Goal: Information Seeking & Learning: Learn about a topic

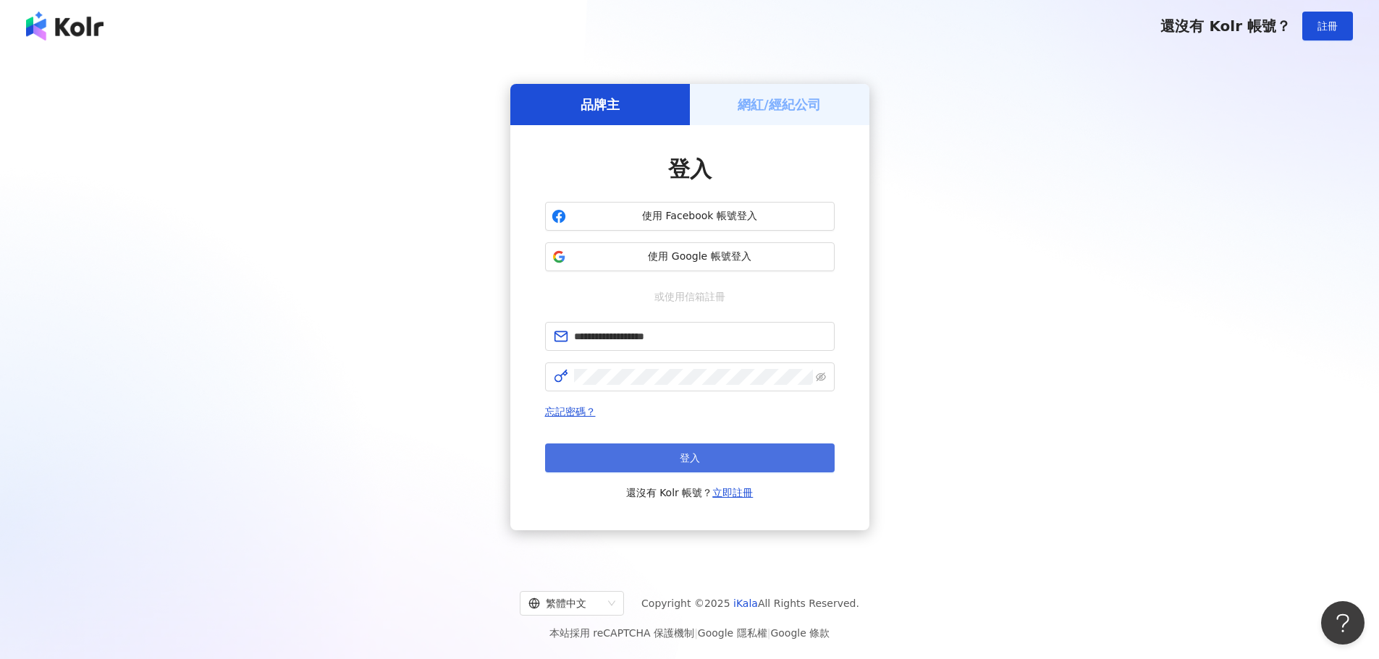
click at [666, 464] on button "登入" at bounding box center [690, 458] width 290 height 29
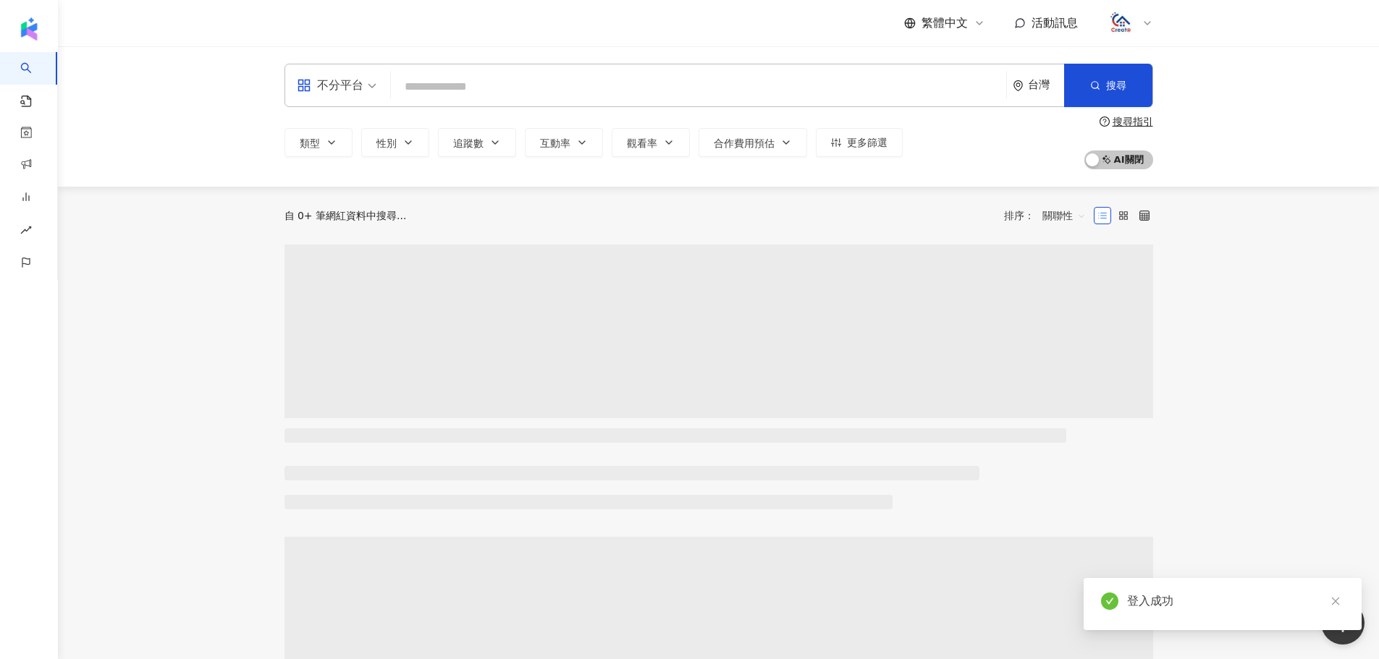
click at [832, 79] on input "search" at bounding box center [699, 87] width 604 height 28
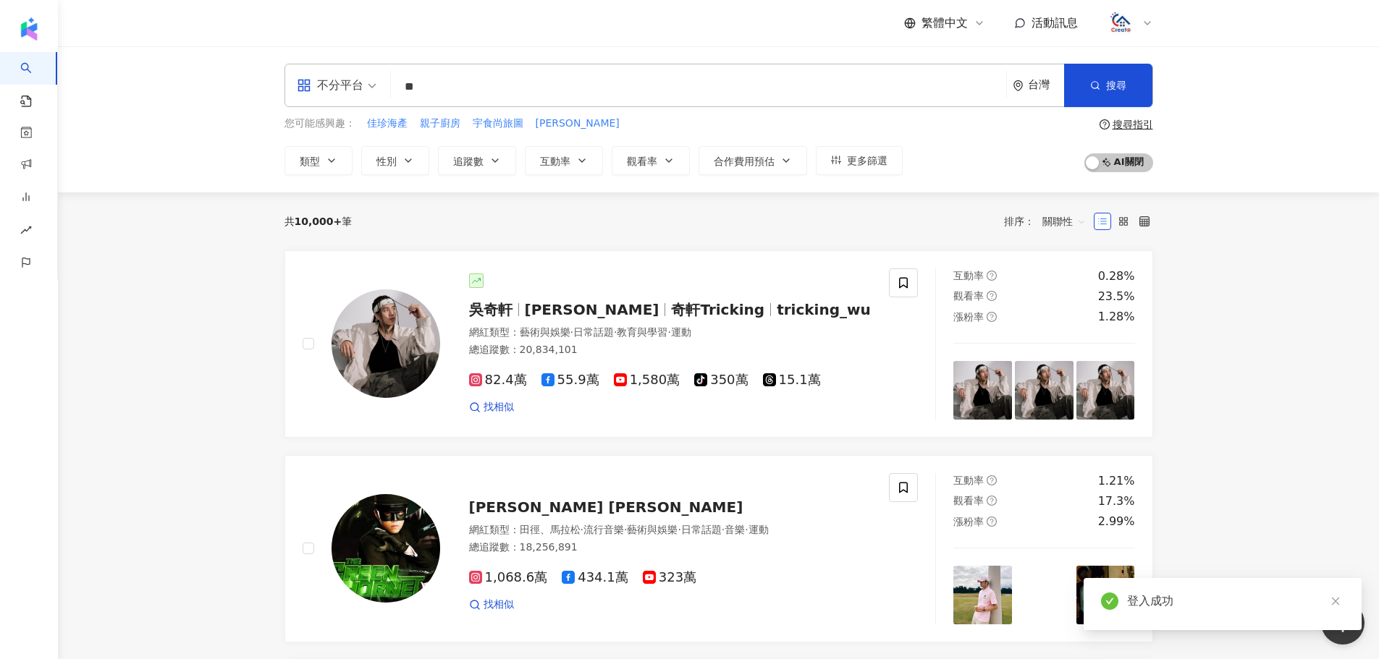
type input "*"
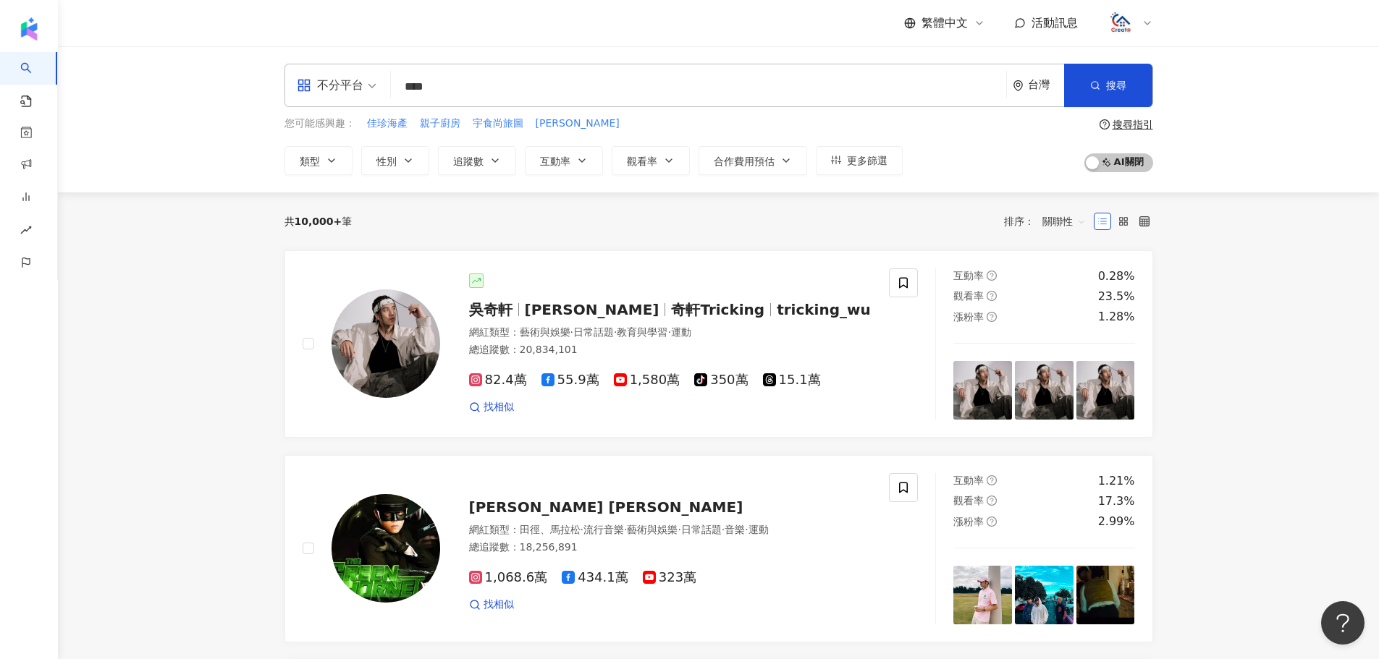
type input "****"
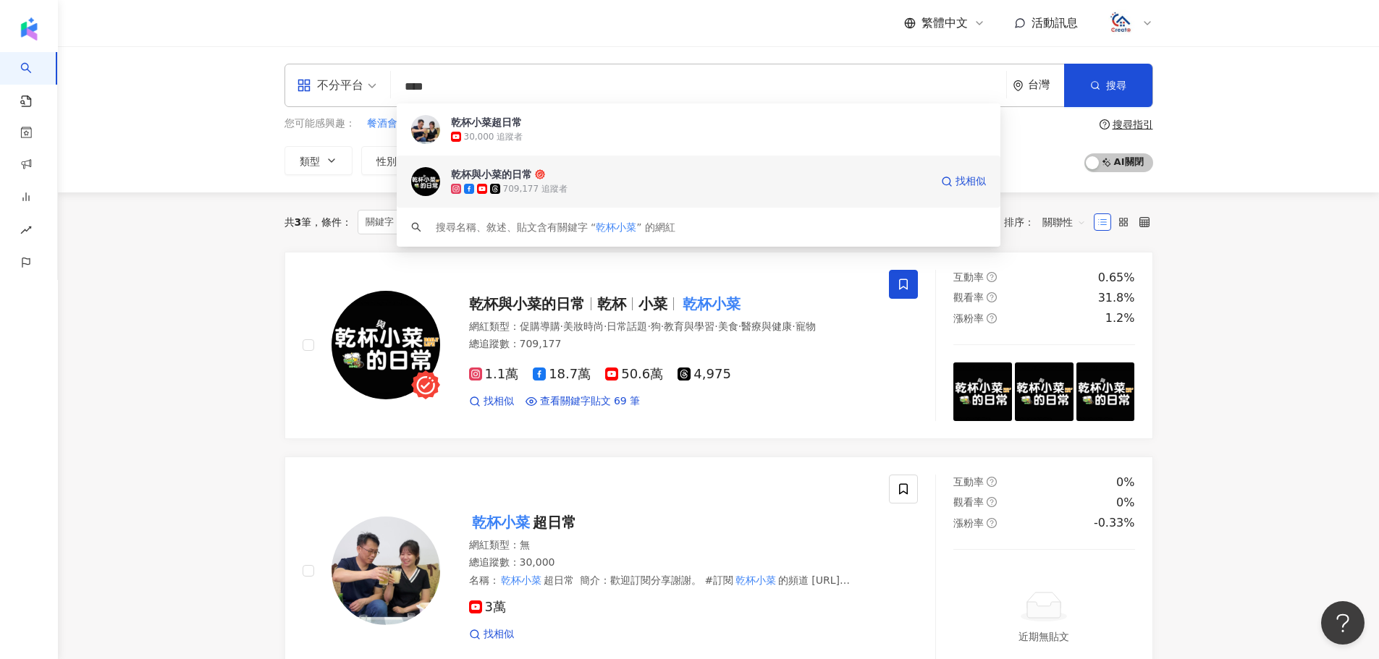
click at [579, 185] on div "709,177 追蹤者" at bounding box center [690, 189] width 479 height 14
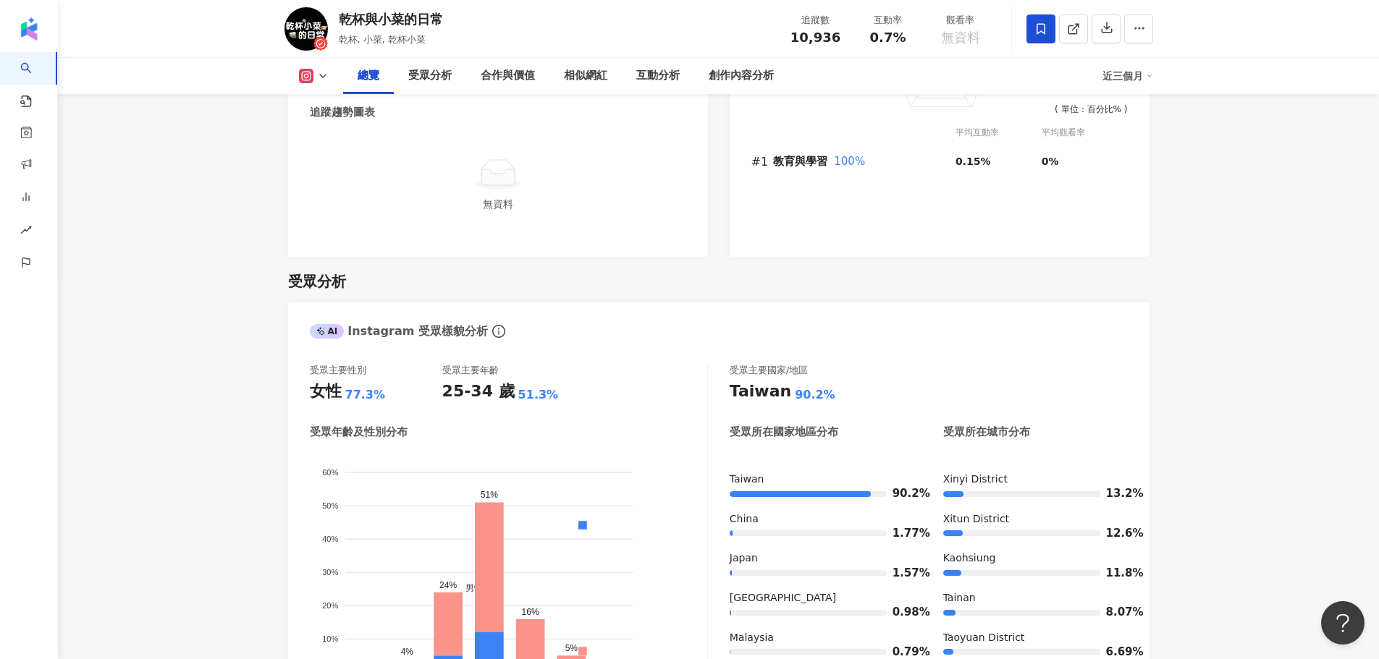
scroll to position [869, 0]
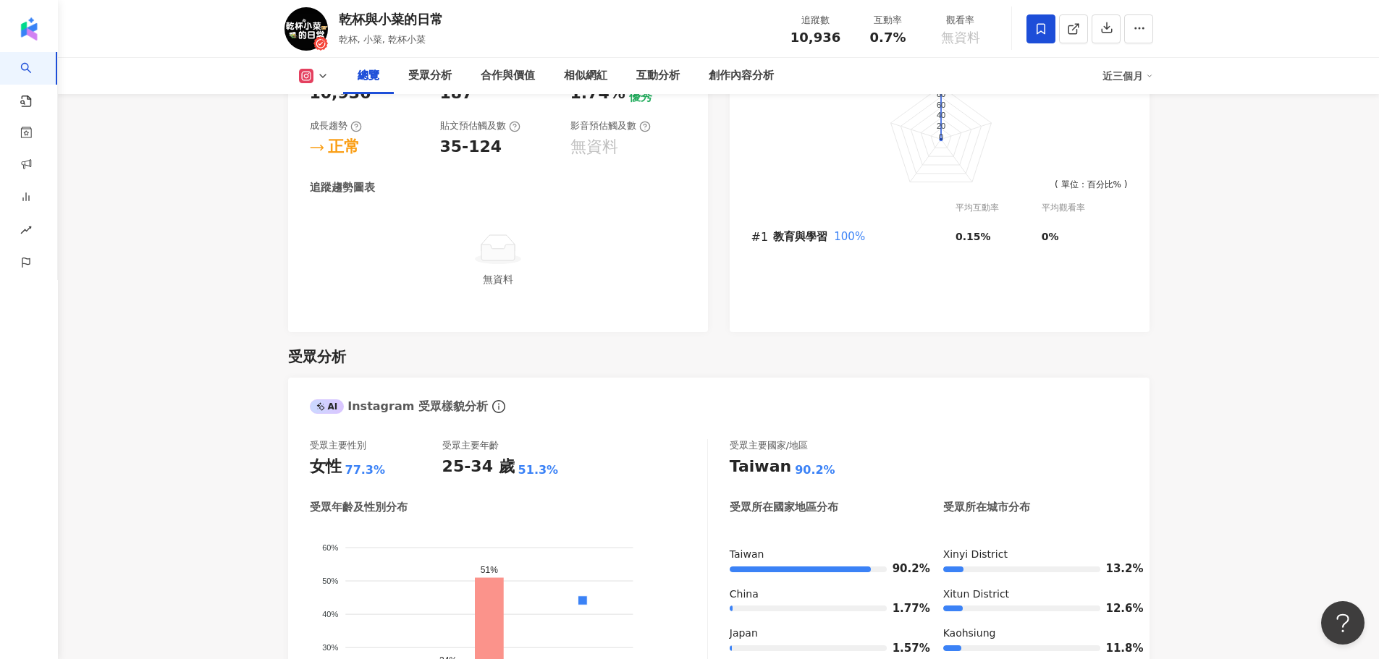
click at [326, 75] on icon at bounding box center [323, 76] width 12 height 12
click at [325, 166] on button "YouTube" at bounding box center [326, 169] width 67 height 20
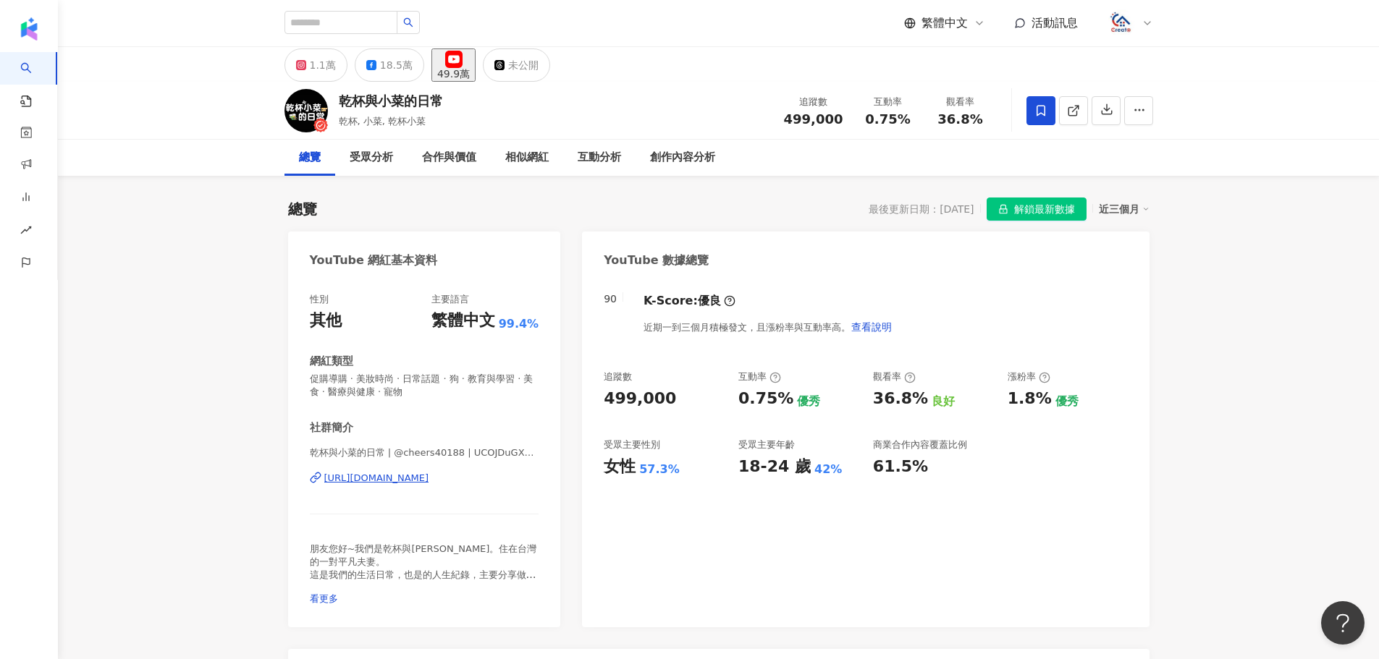
click at [1139, 210] on div "近三個月" at bounding box center [1124, 209] width 51 height 19
click at [1129, 263] on link "近六個月" at bounding box center [1130, 268] width 41 height 12
click at [1123, 270] on div "YouTube 數據總覽" at bounding box center [865, 255] width 567 height 47
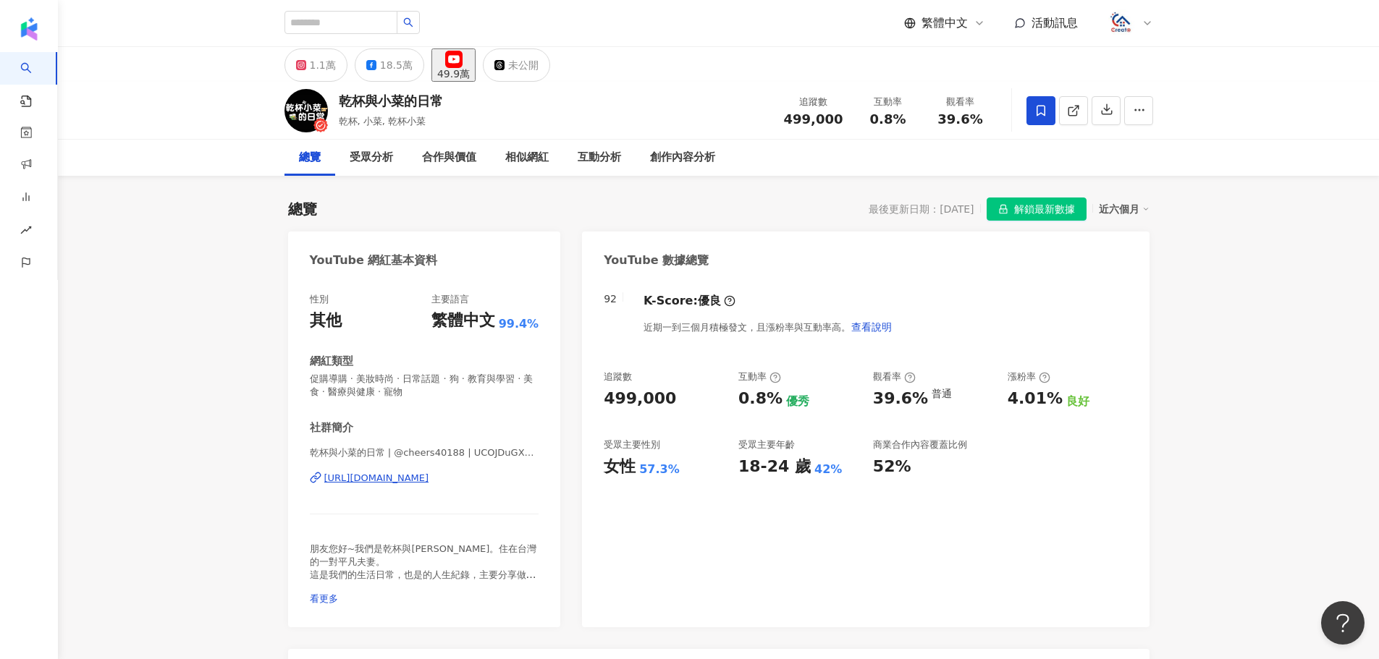
click at [847, 207] on div "總覽 最後更新日期：[DATE] 解鎖最新數據 近六個月" at bounding box center [718, 209] width 861 height 23
click at [1152, 21] on icon at bounding box center [1148, 23] width 12 height 12
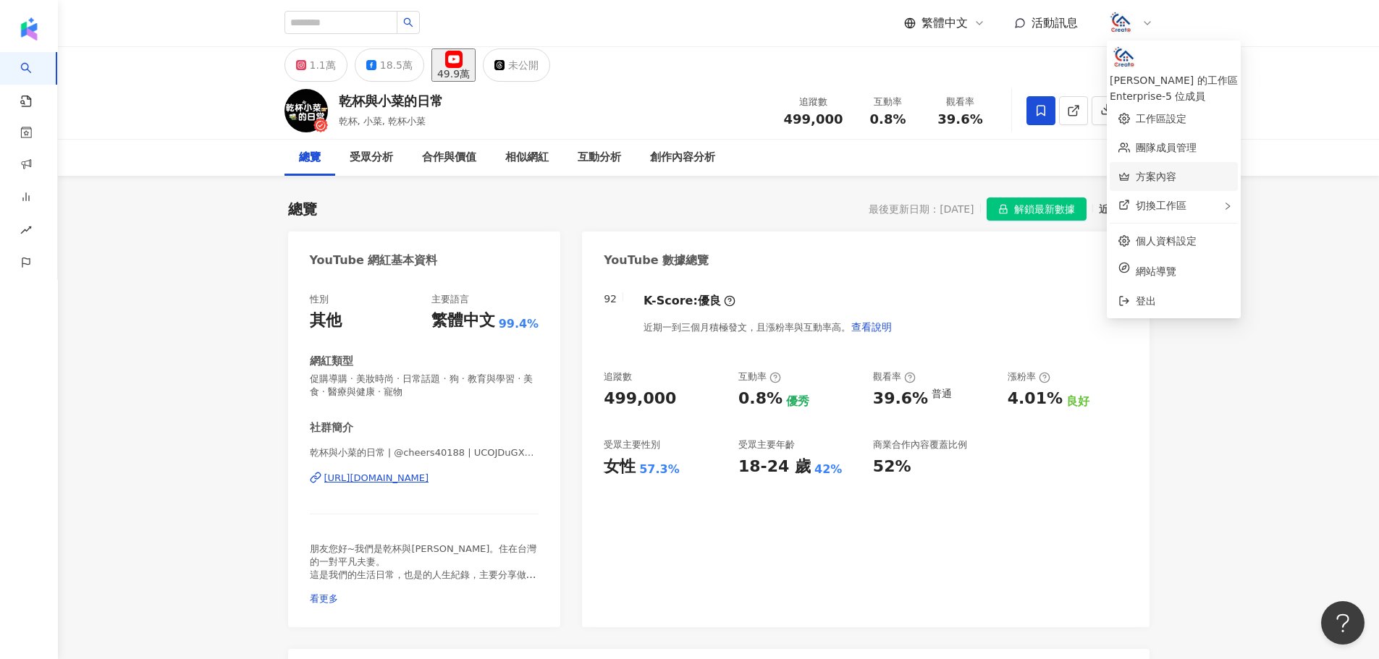
click at [1170, 174] on link "方案內容" at bounding box center [1156, 177] width 41 height 12
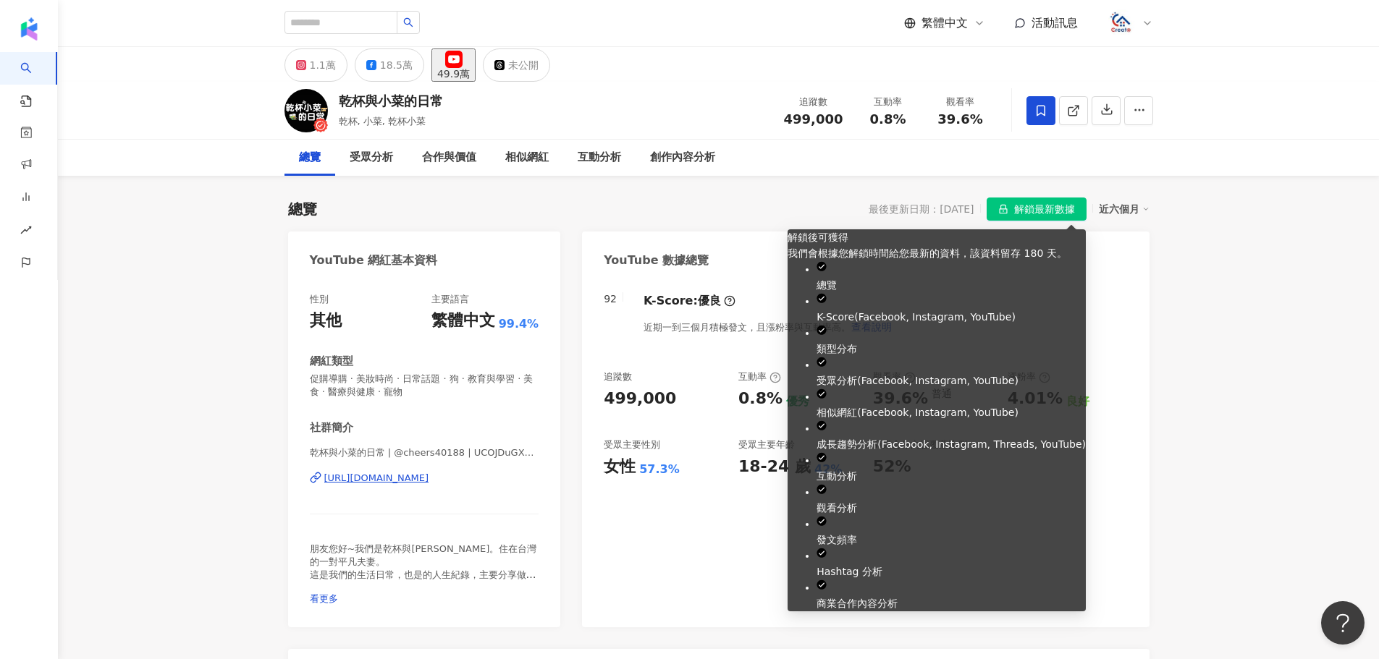
click at [1056, 213] on span "解鎖最新數據" at bounding box center [1044, 209] width 61 height 23
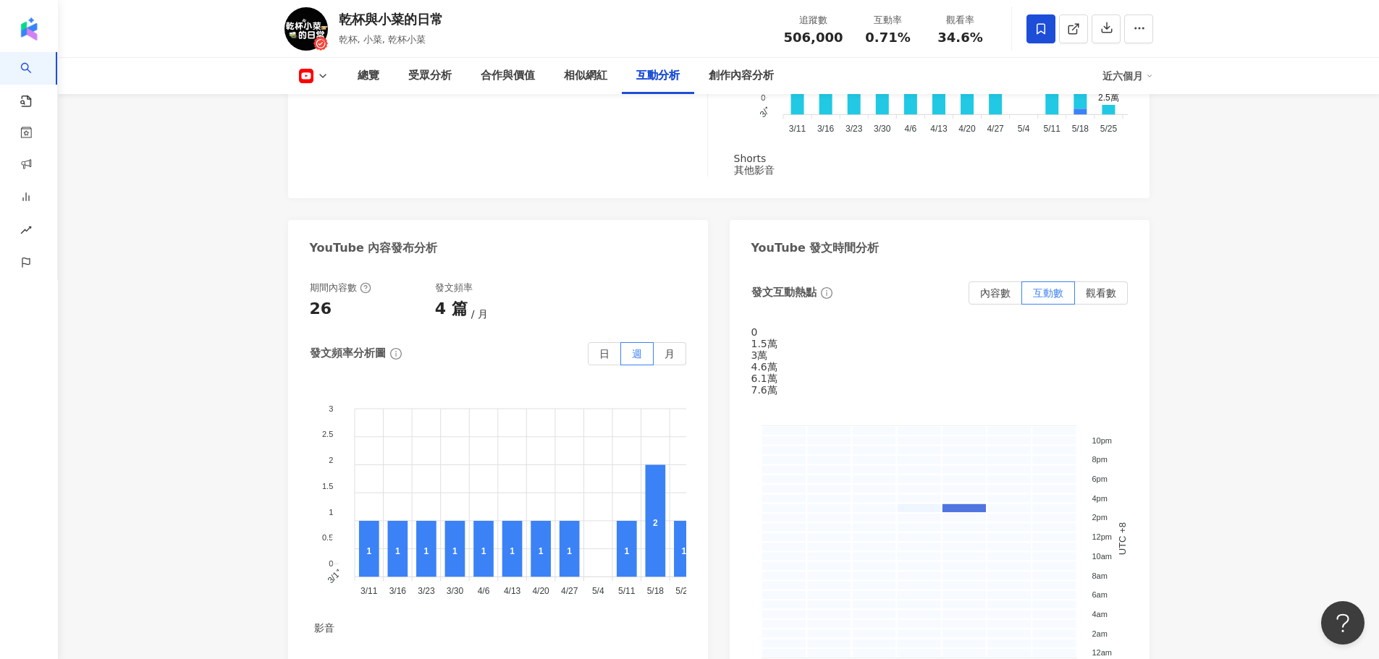
scroll to position [3257, 0]
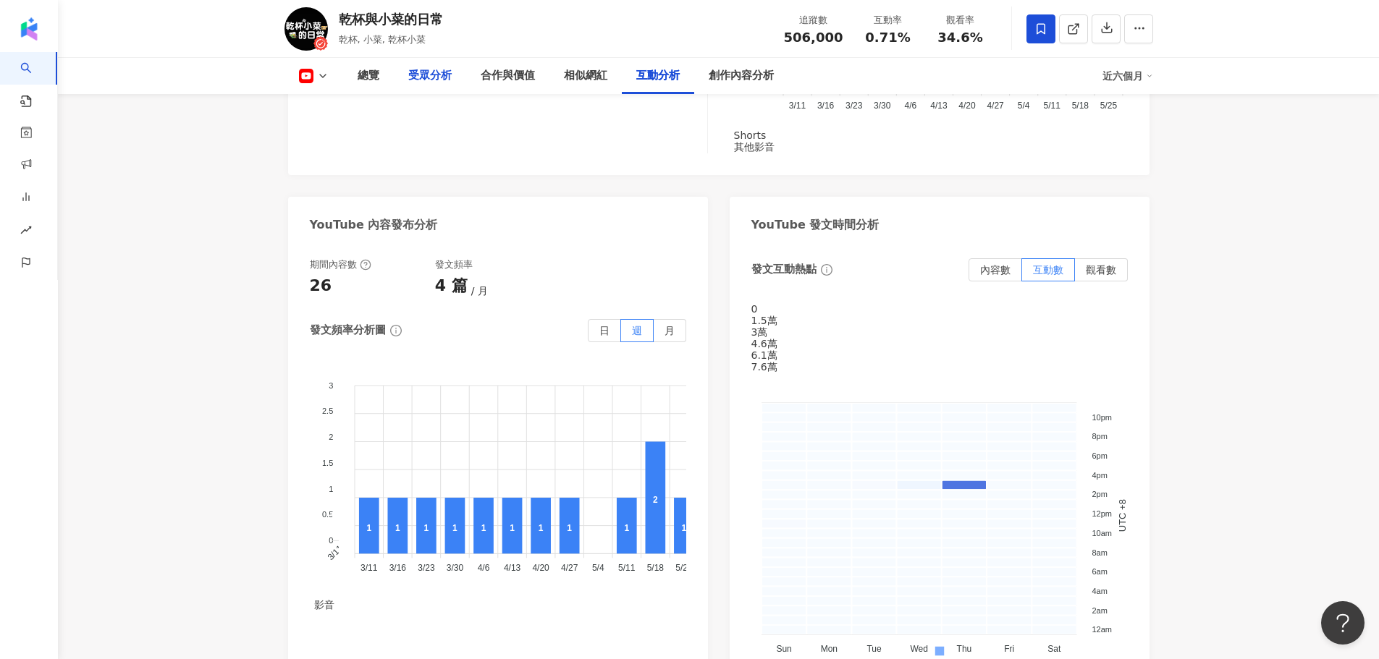
click at [417, 77] on div "受眾分析" at bounding box center [429, 75] width 43 height 17
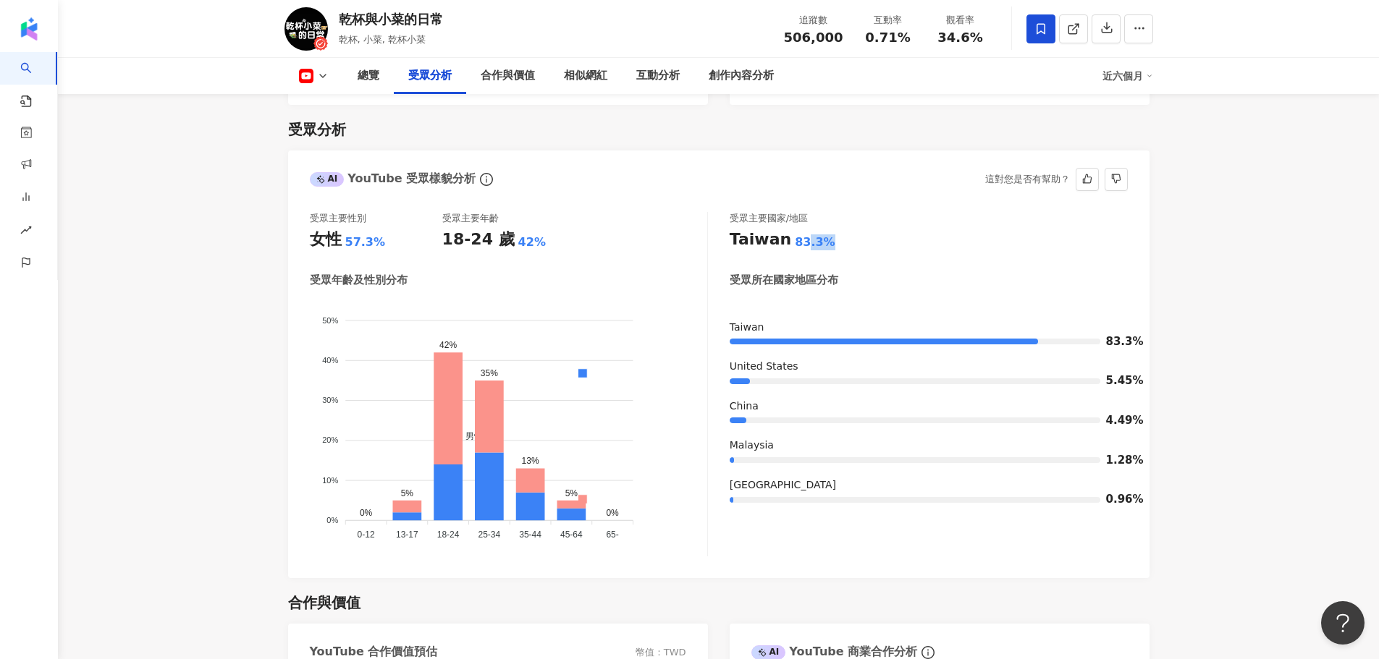
drag, startPoint x: 804, startPoint y: 231, endPoint x: 828, endPoint y: 227, distance: 24.2
click at [828, 229] on div "Taiwan 83.3%" at bounding box center [929, 240] width 398 height 22
click at [798, 235] on div "83.3%" at bounding box center [815, 243] width 41 height 16
drag, startPoint x: 764, startPoint y: 267, endPoint x: 872, endPoint y: 267, distance: 107.9
click at [875, 273] on div "受眾所在國家地區分布" at bounding box center [929, 280] width 398 height 15
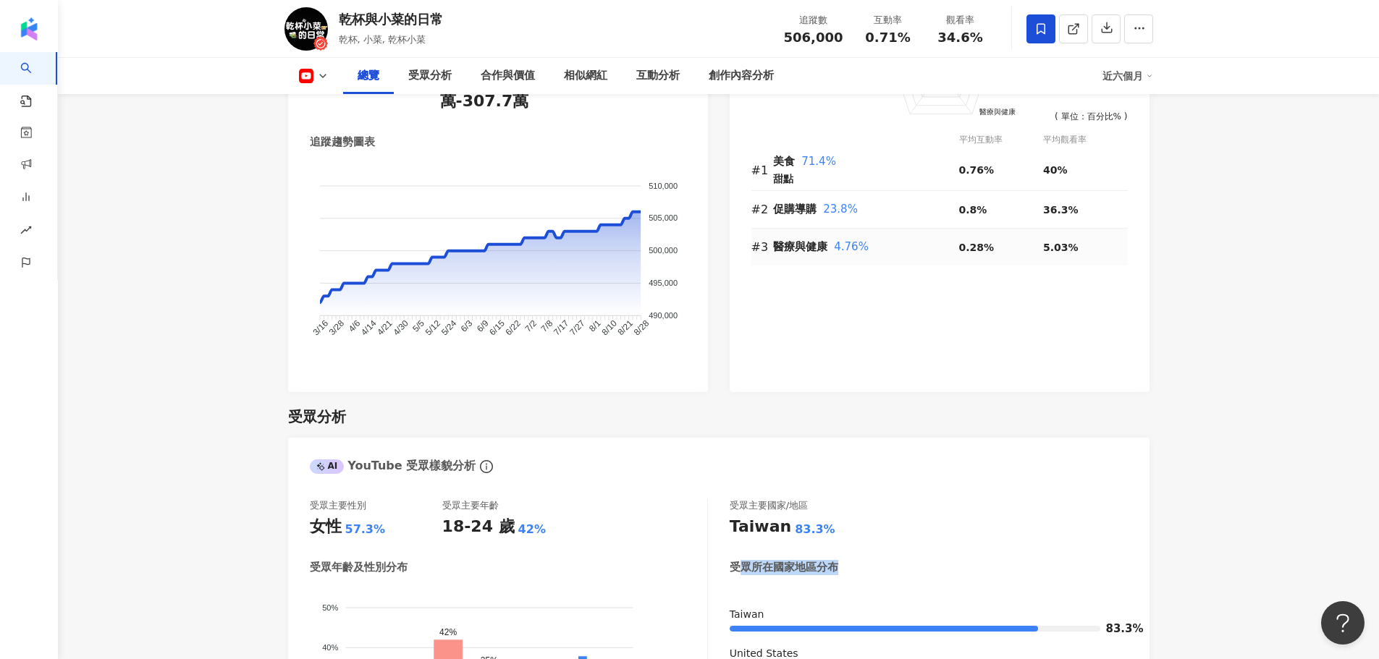
scroll to position [894, 0]
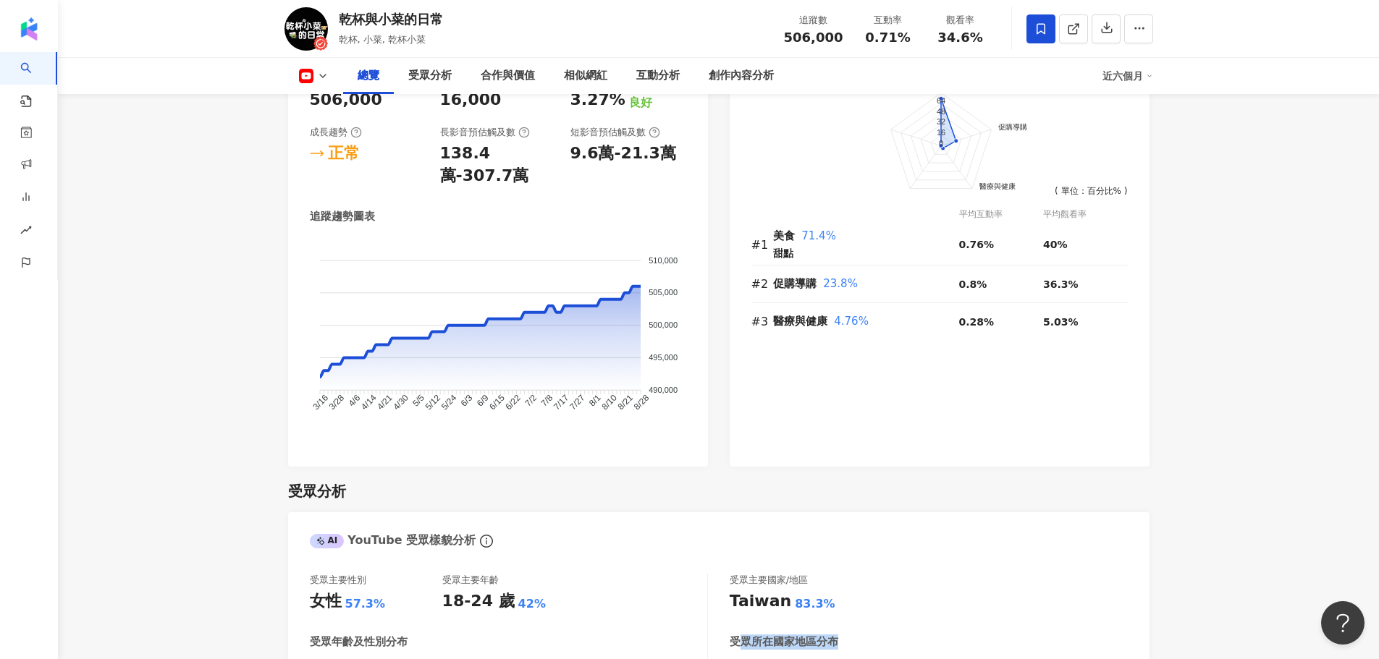
click at [320, 75] on polyline at bounding box center [323, 76] width 6 height 3
click at [341, 113] on li "Instagram" at bounding box center [331, 102] width 95 height 33
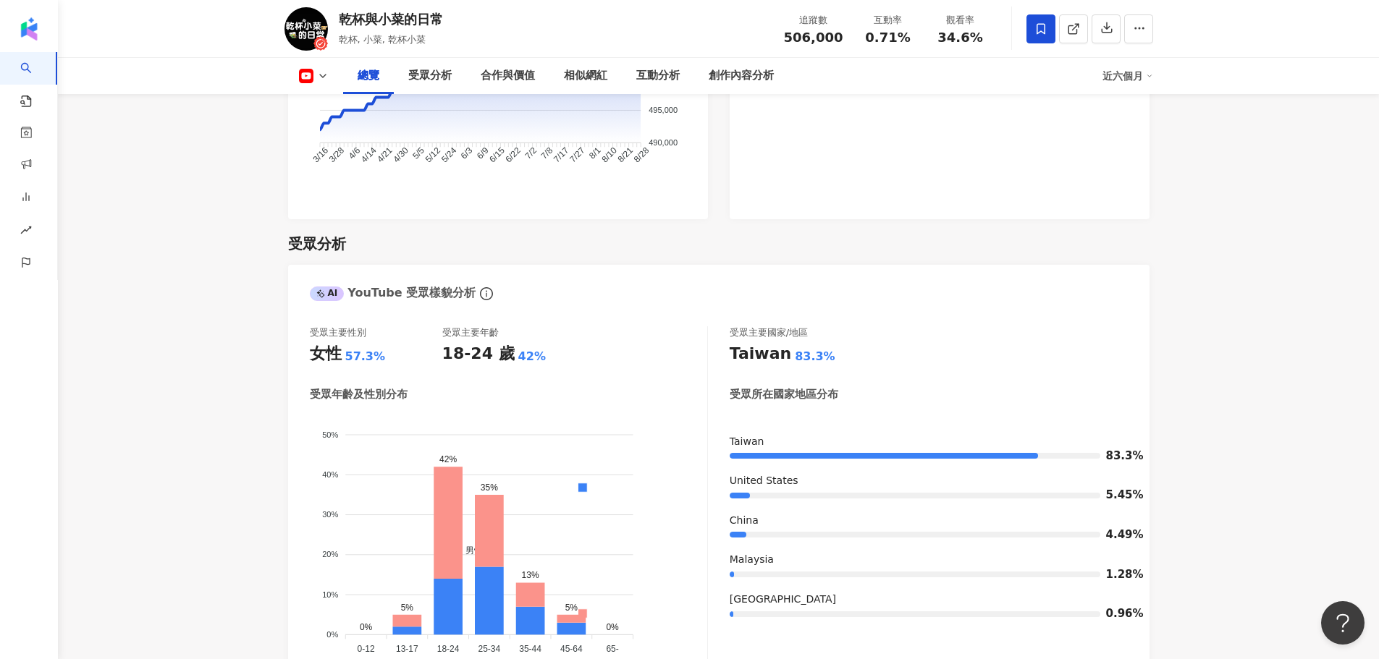
scroll to position [1184, 0]
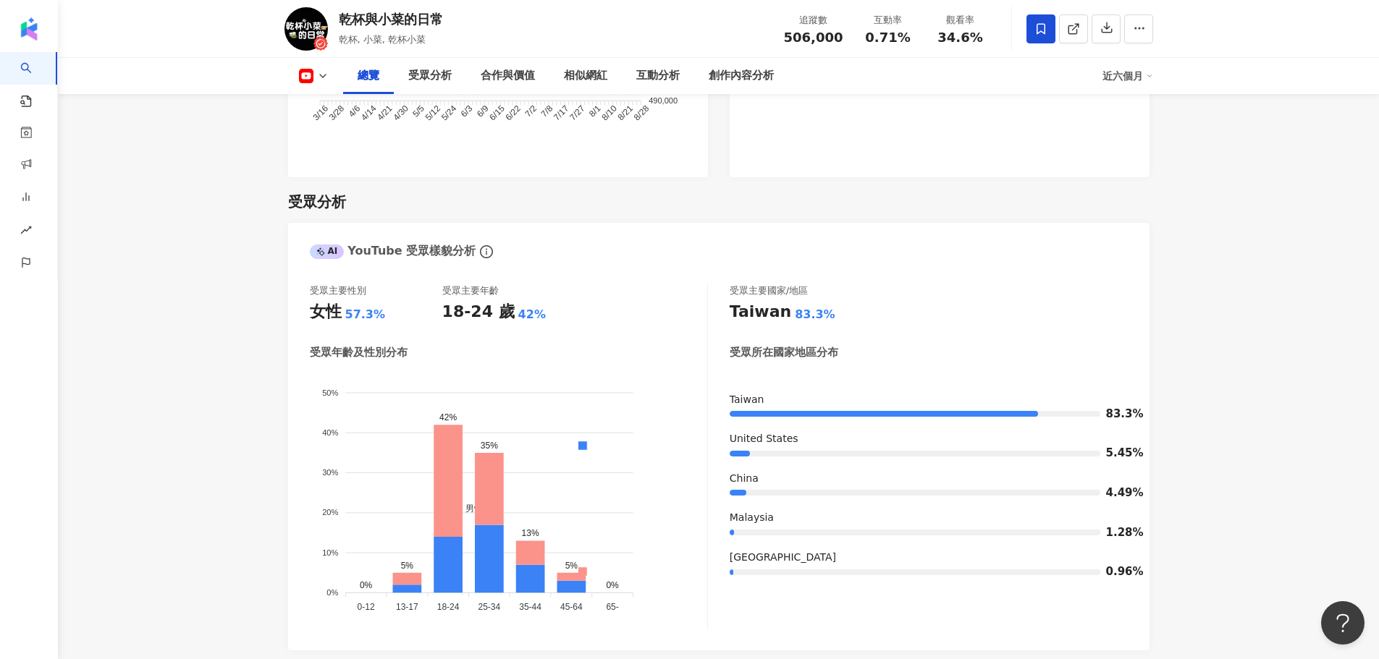
click at [312, 75] on icon at bounding box center [306, 76] width 14 height 14
click at [327, 103] on button "Instagram" at bounding box center [331, 103] width 77 height 20
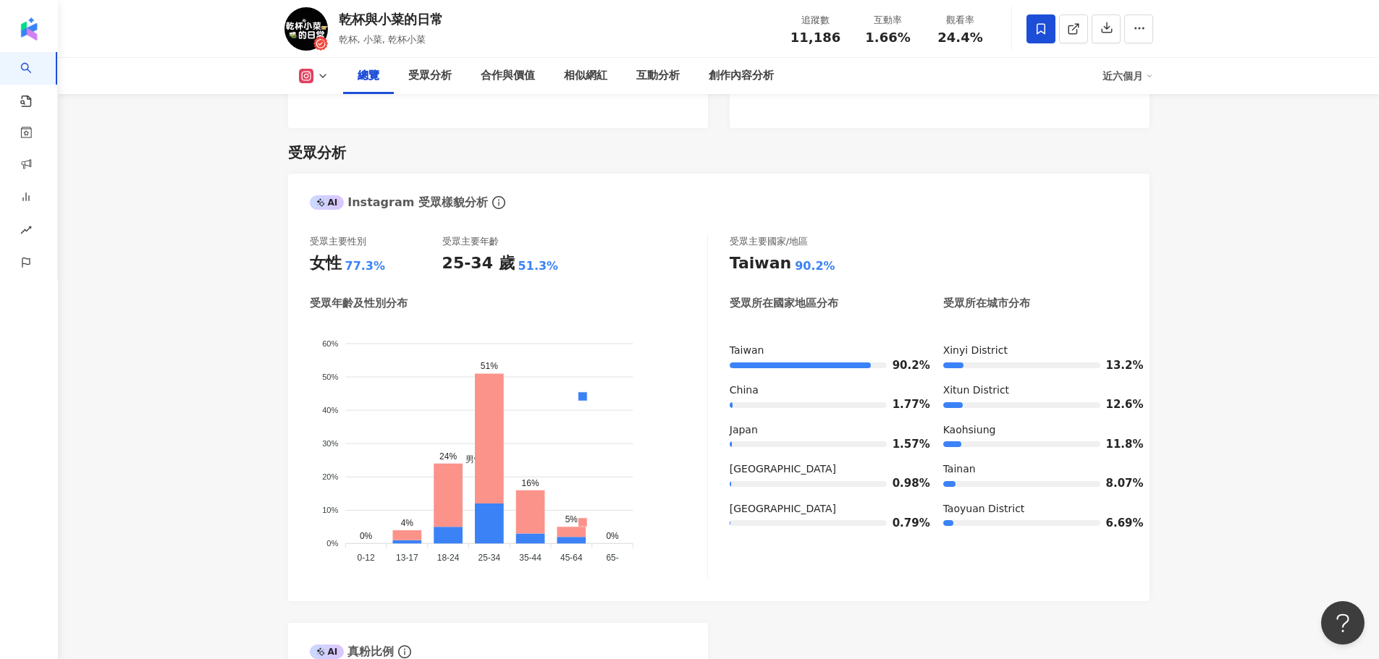
scroll to position [1135, 0]
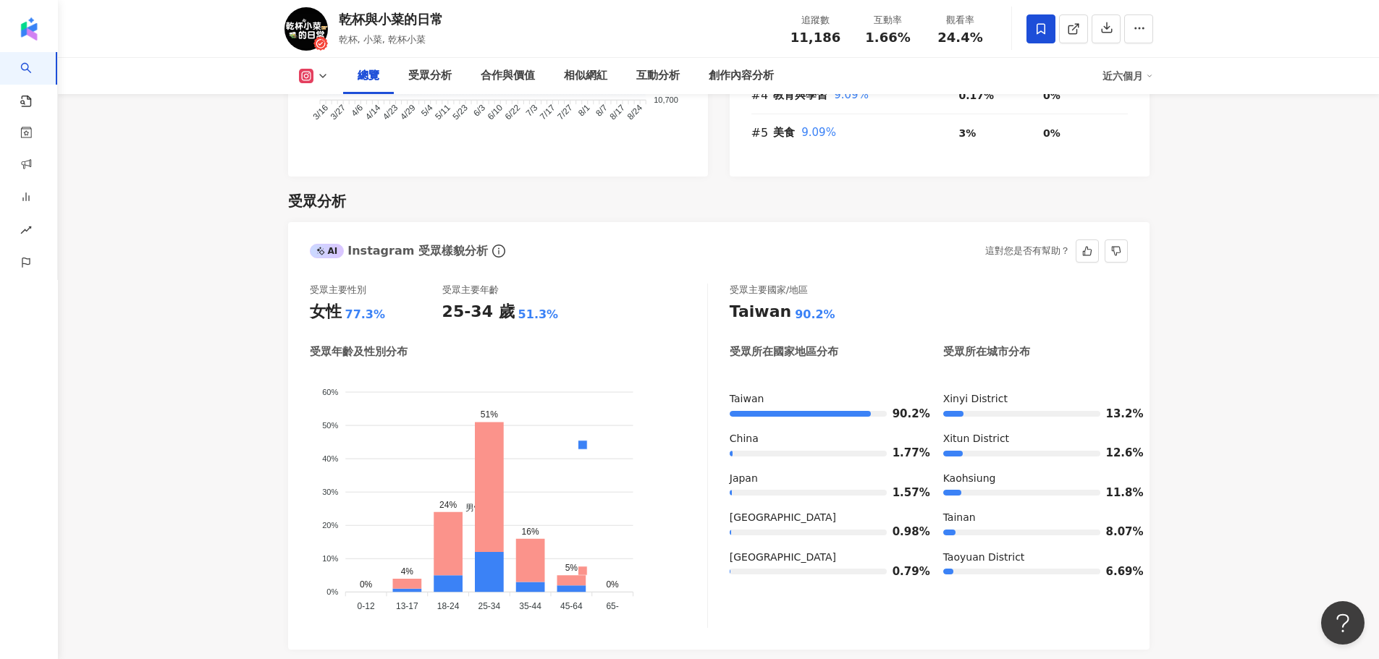
click at [1001, 345] on div "受眾所在國家地區分布 受眾所在城市分布" at bounding box center [929, 358] width 398 height 26
click at [1009, 392] on div "Xinyi District" at bounding box center [1035, 399] width 185 height 14
drag, startPoint x: 945, startPoint y: 339, endPoint x: 1024, endPoint y: 339, distance: 78.9
click at [1024, 345] on div "受眾所在城市分布" at bounding box center [986, 352] width 87 height 15
click at [1091, 356] on div "受眾所在國家地區分布 受眾所在城市分布" at bounding box center [929, 358] width 398 height 26
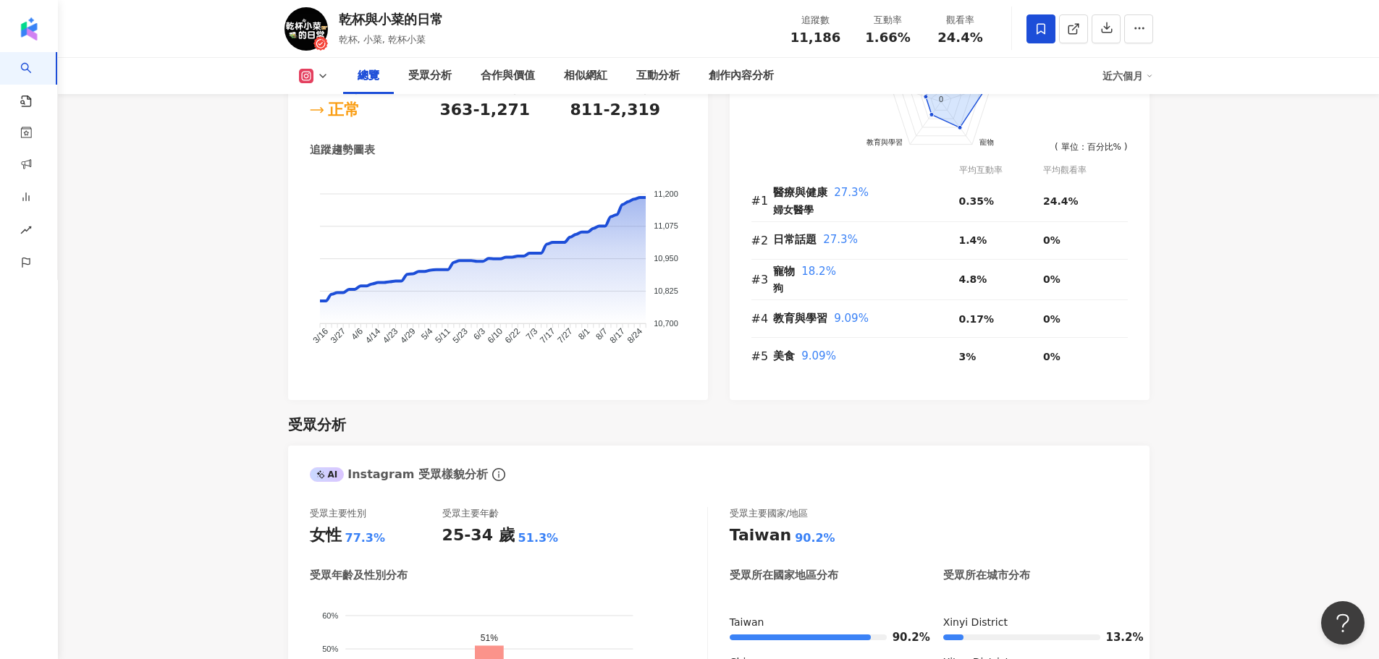
scroll to position [556, 0]
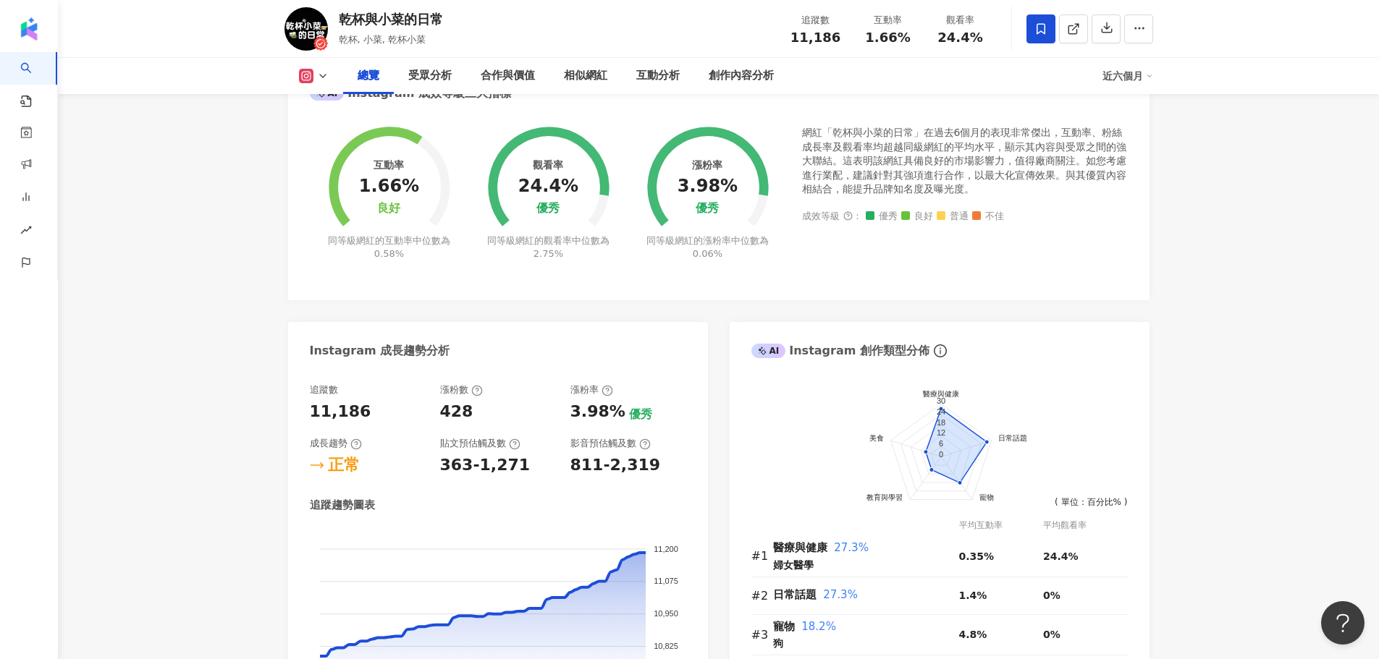
click at [316, 64] on div "總覽 受眾分析 合作與價值 相似網紅 互動分析 創作內容分析 近六個月" at bounding box center [718, 76] width 869 height 36
click at [320, 73] on icon at bounding box center [323, 76] width 12 height 12
click at [339, 165] on button "YouTube" at bounding box center [326, 169] width 67 height 20
